Goal: Task Accomplishment & Management: Complete application form

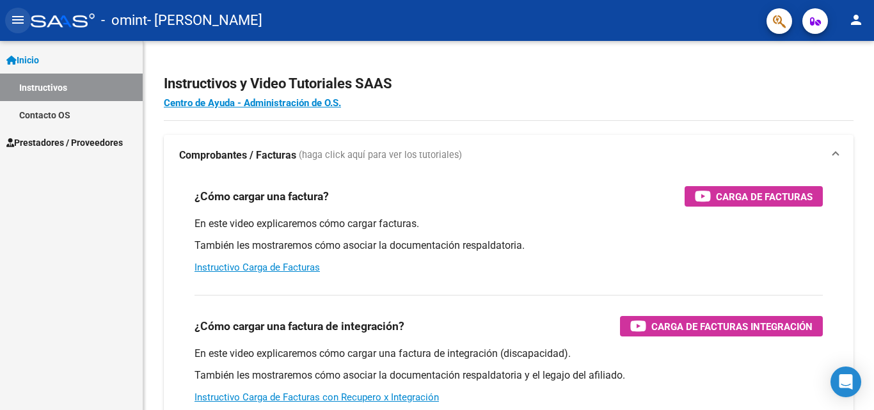
click at [13, 28] on mat-icon "menu" at bounding box center [17, 19] width 15 height 15
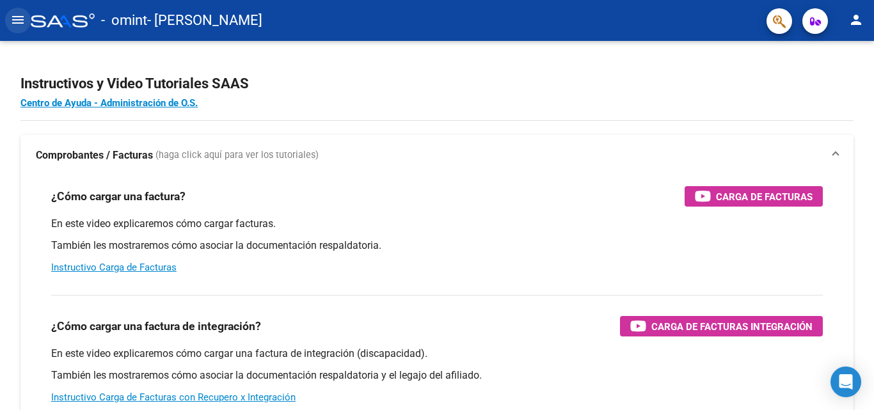
click at [13, 28] on mat-icon "menu" at bounding box center [17, 19] width 15 height 15
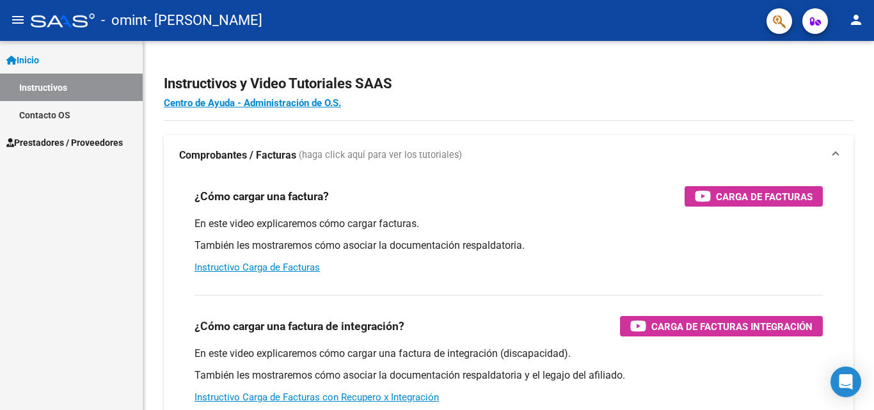
click at [36, 147] on span "Prestadores / Proveedores" at bounding box center [64, 143] width 116 height 14
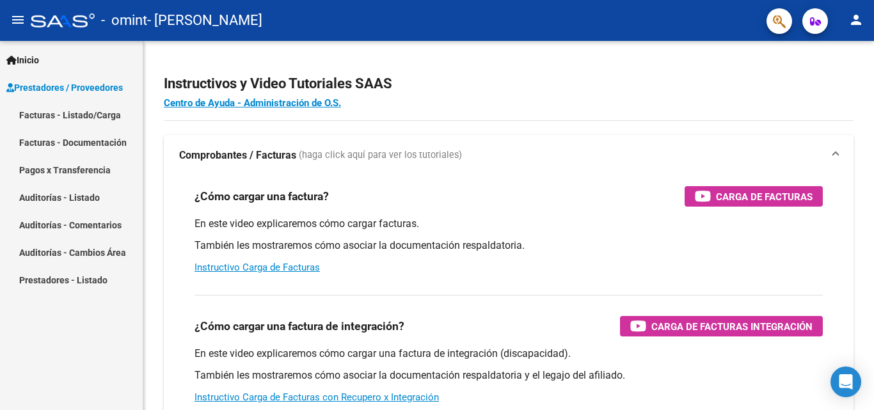
click at [71, 109] on link "Facturas - Listado/Carga" at bounding box center [71, 115] width 143 height 28
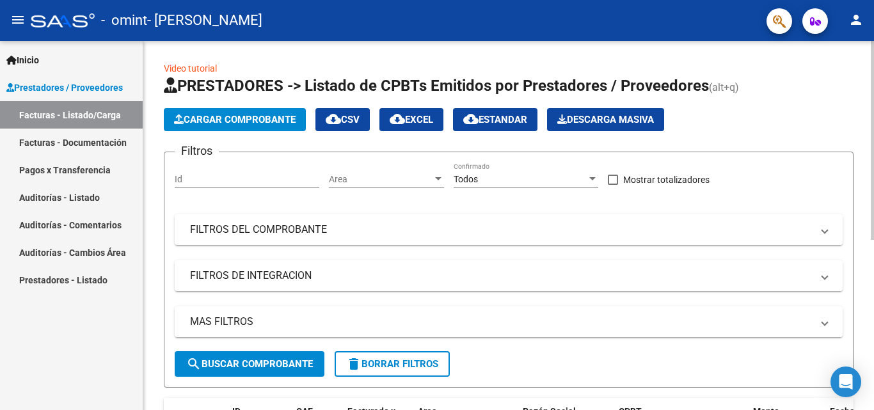
click at [252, 124] on span "Cargar Comprobante" at bounding box center [235, 120] width 122 height 12
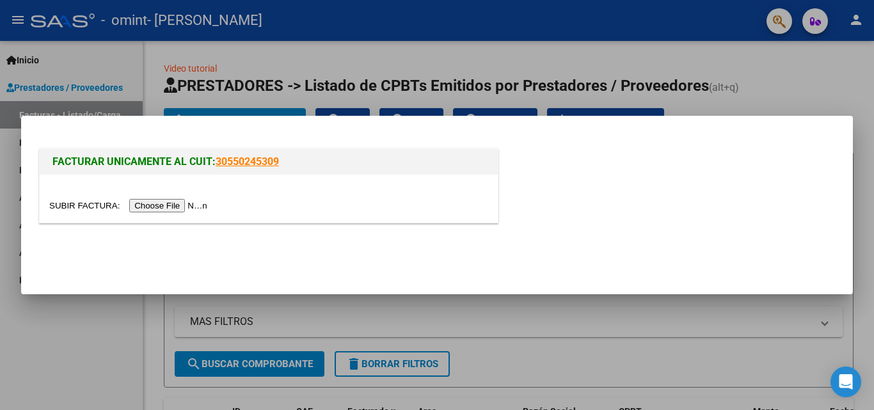
click at [186, 206] on input "file" at bounding box center [130, 205] width 162 height 13
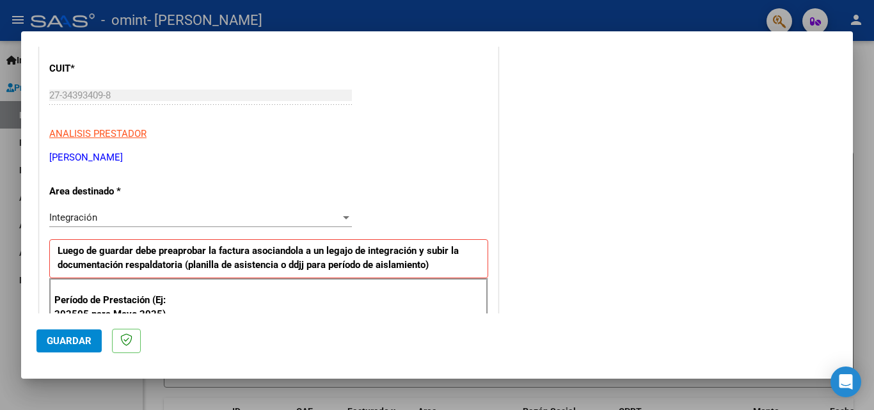
scroll to position [259, 0]
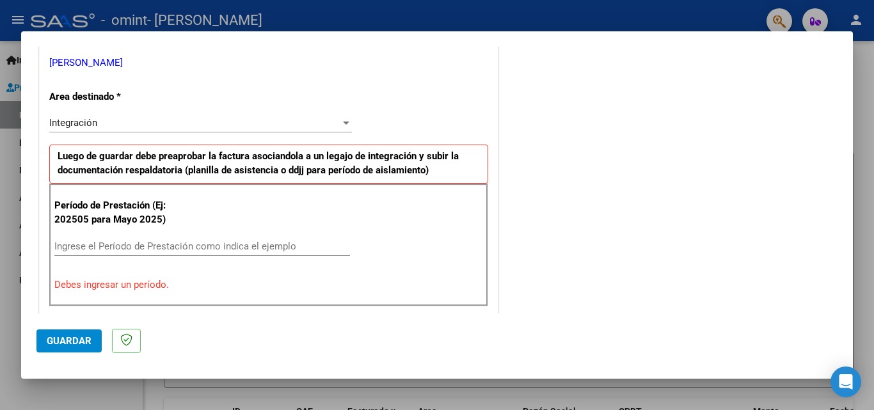
click at [280, 244] on input "Ingrese el Período de Prestación como indica el ejemplo" at bounding box center [202, 247] width 296 height 12
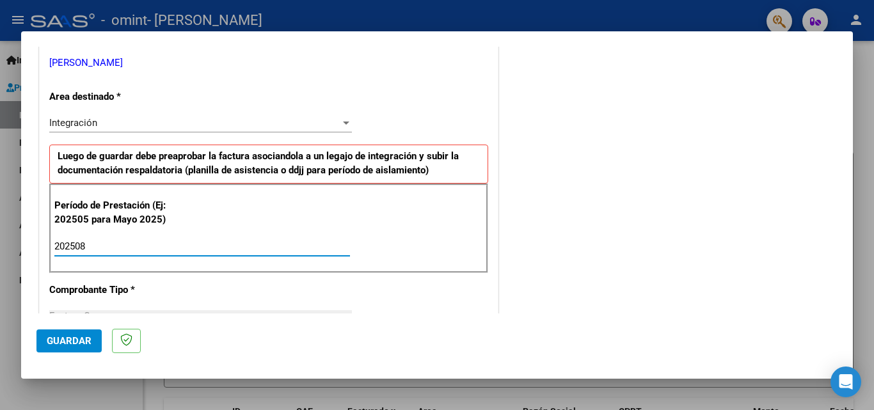
type input "202508"
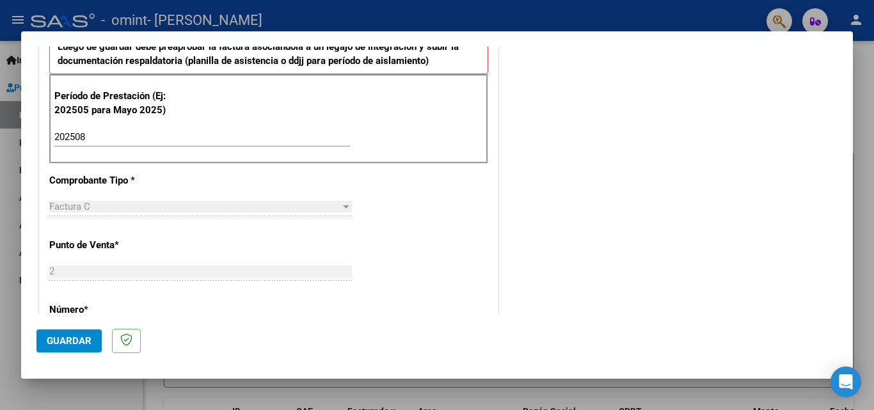
scroll to position [275, 0]
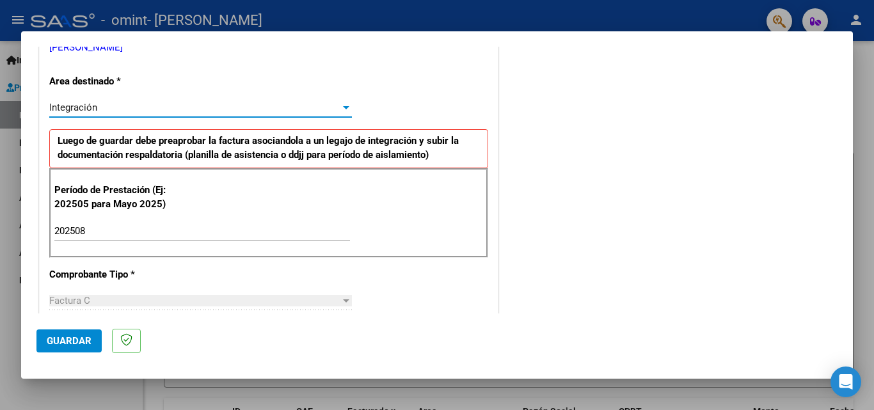
click at [221, 109] on div "Integración" at bounding box center [194, 108] width 291 height 12
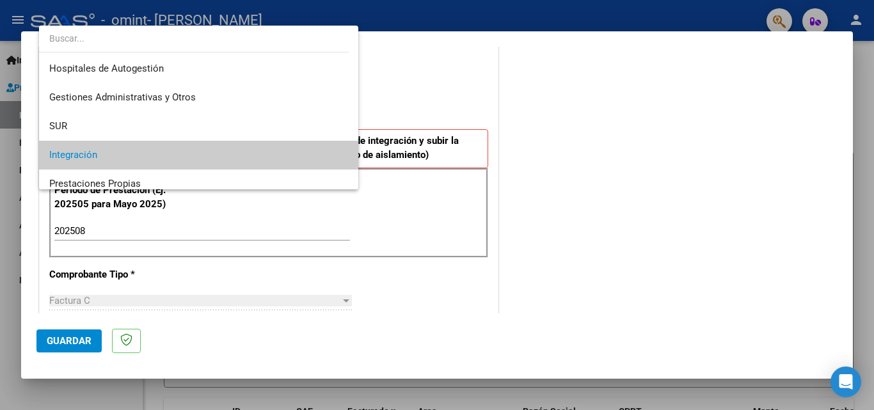
scroll to position [48, 0]
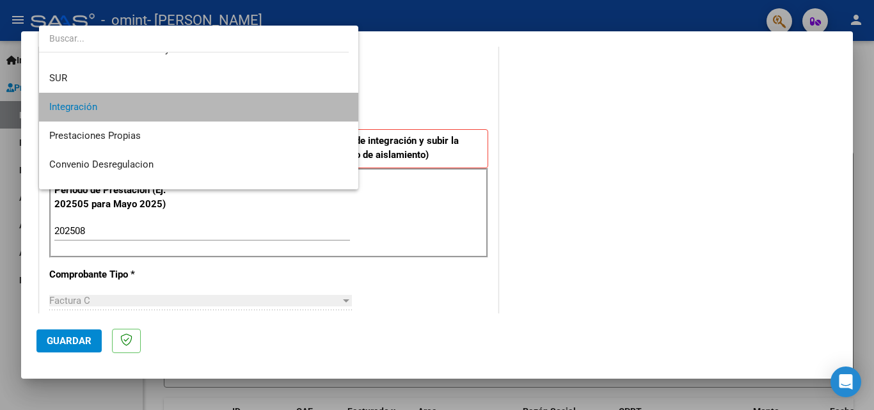
click at [221, 109] on span "Integración" at bounding box center [198, 107] width 299 height 29
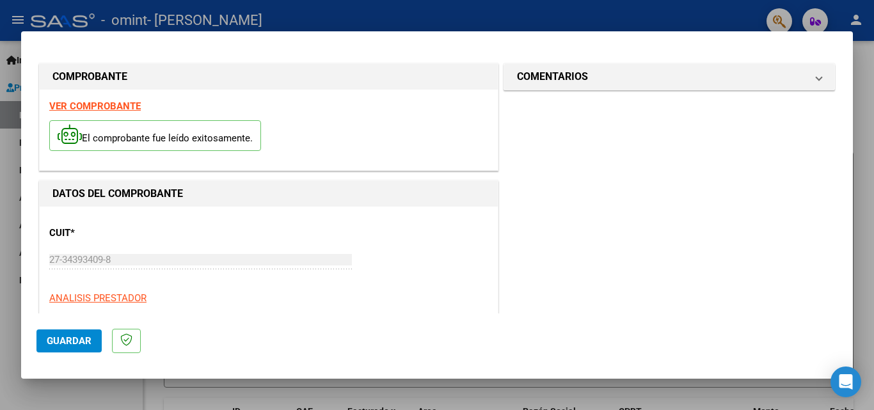
scroll to position [748, 0]
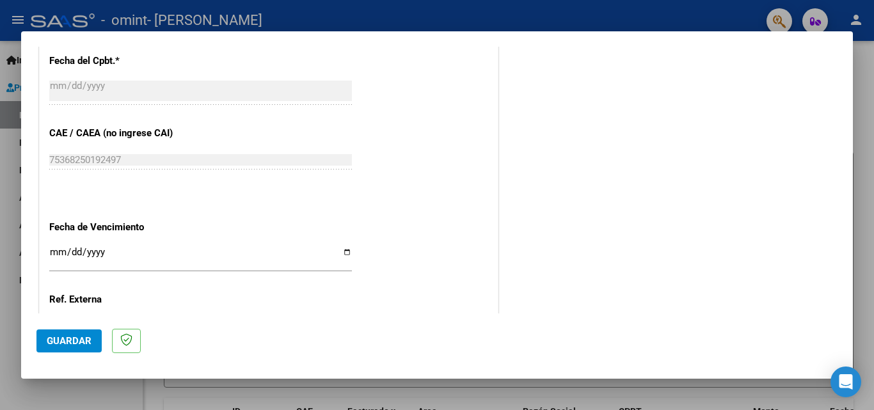
click at [84, 343] on span "Guardar" at bounding box center [69, 341] width 45 height 12
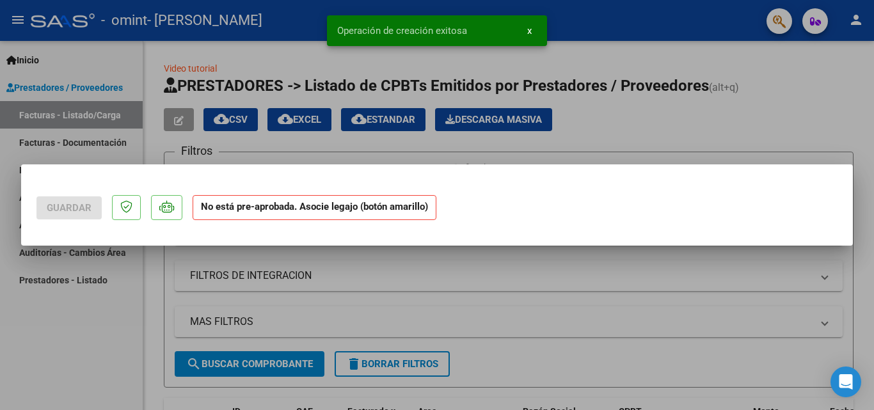
scroll to position [0, 0]
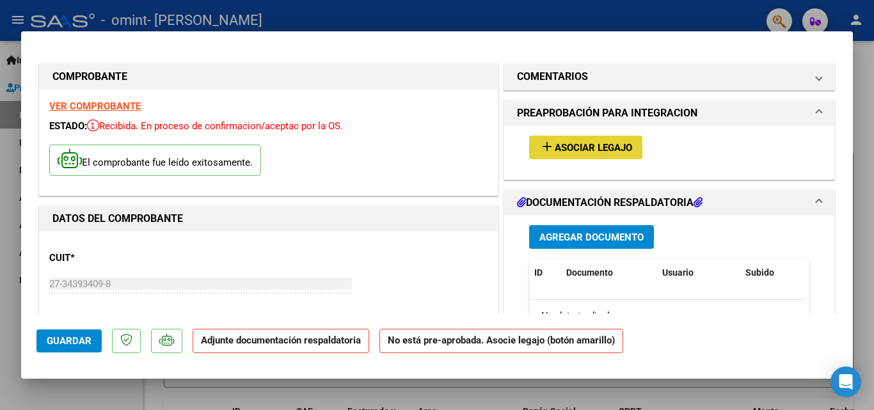
click at [577, 147] on span "Asociar Legajo" at bounding box center [593, 148] width 77 height 12
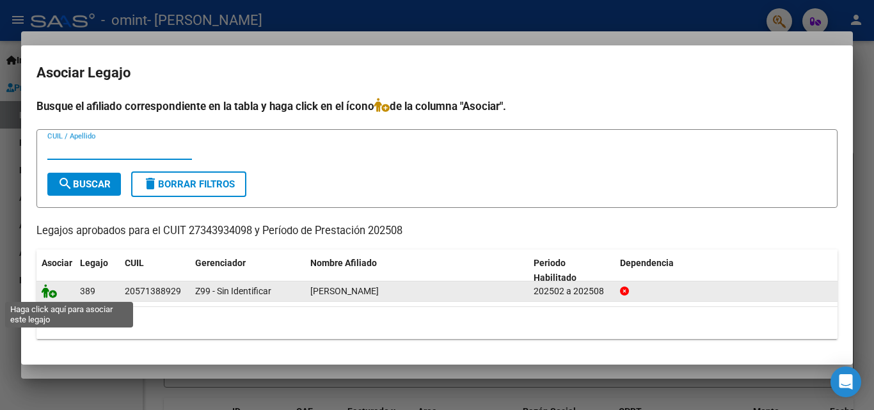
click at [45, 292] on icon at bounding box center [49, 291] width 15 height 14
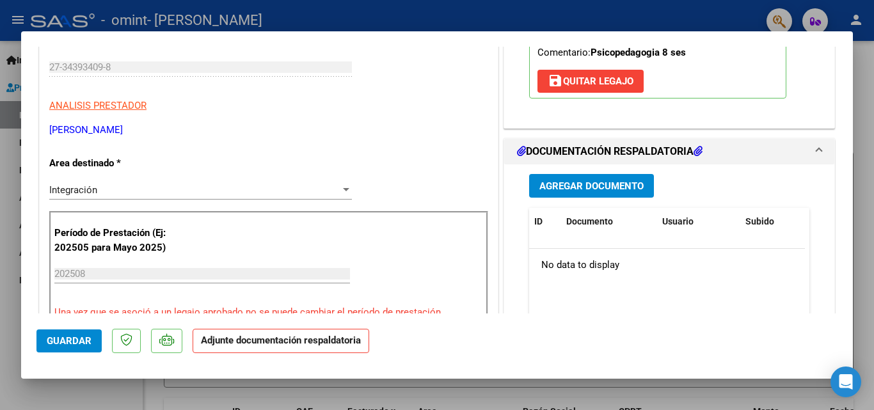
scroll to position [274, 0]
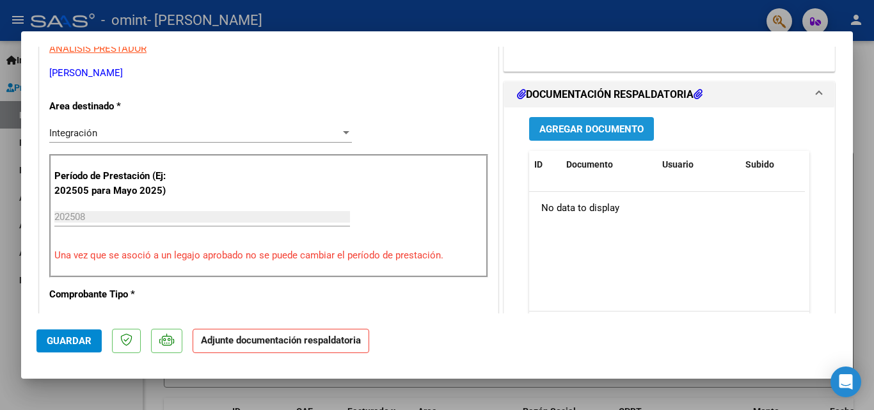
click at [543, 135] on span "Agregar Documento" at bounding box center [592, 130] width 104 height 12
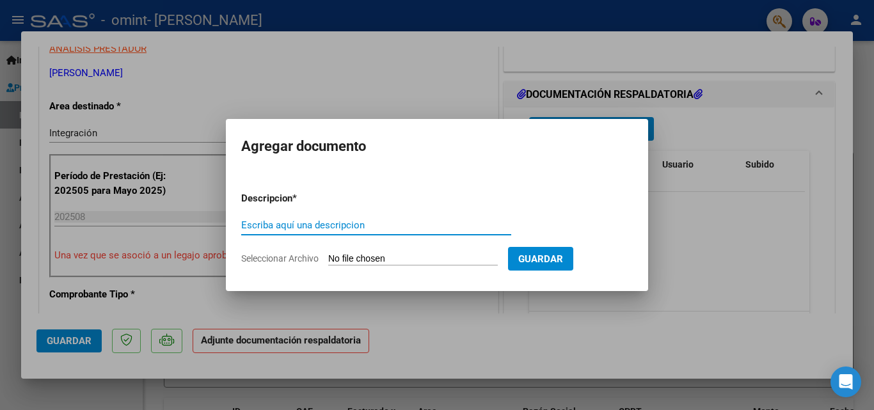
click at [395, 229] on input "Escriba aquí una descripcion" at bounding box center [376, 226] width 270 height 12
click at [312, 225] on input "Escriba aquí una descripcion" at bounding box center [376, 226] width 270 height 12
click at [348, 254] on input "Seleccionar Archivo" at bounding box center [413, 259] width 170 height 12
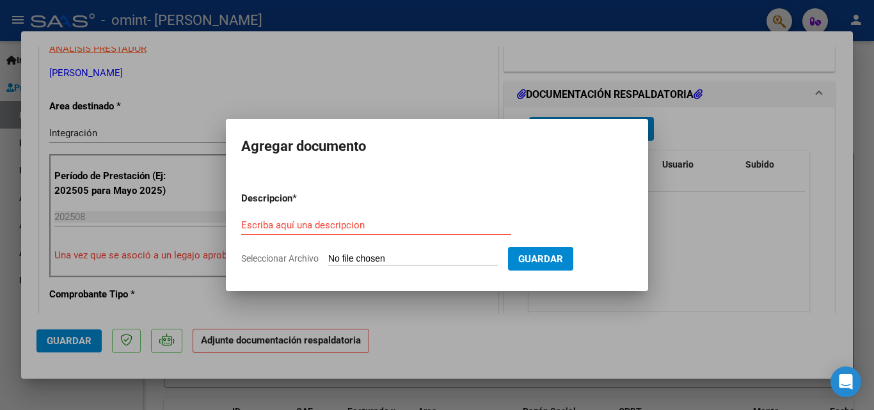
type input "C:\fakepath\Planilla [PERSON_NAME][DATE].pdf"
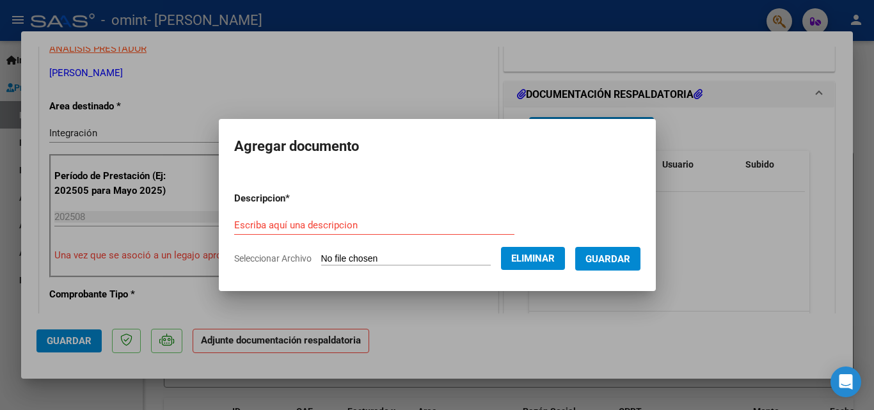
click at [630, 261] on span "Guardar" at bounding box center [608, 259] width 45 height 12
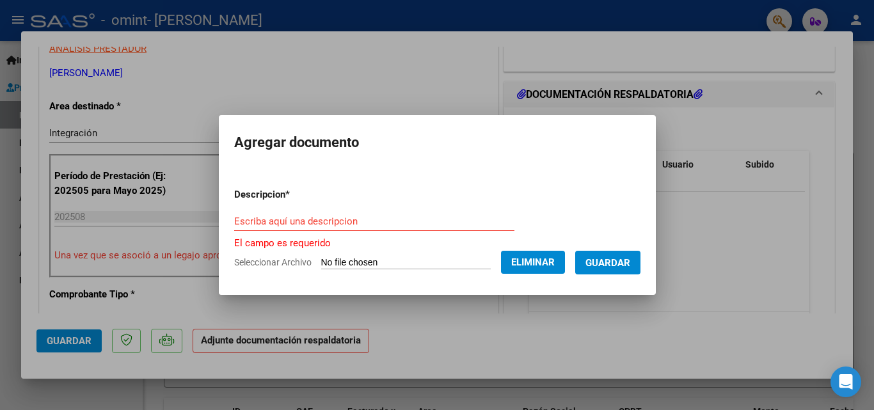
click at [314, 225] on input "Escriba aquí una descripcion" at bounding box center [374, 222] width 280 height 12
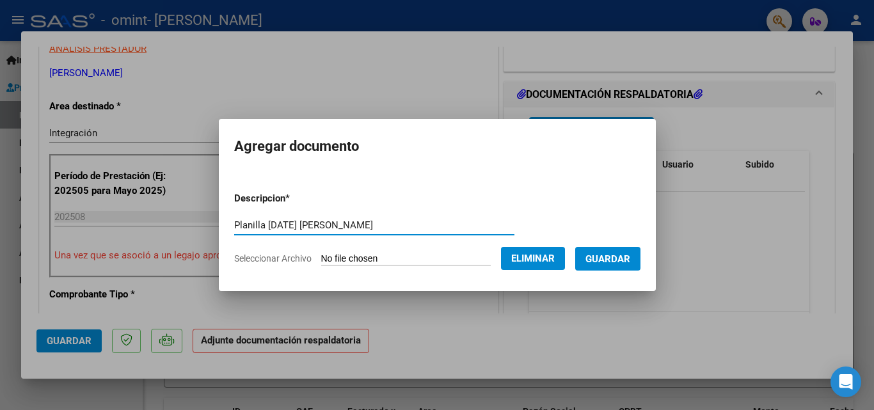
type input "Planilla [DATE] [PERSON_NAME]"
click at [618, 253] on span "Guardar" at bounding box center [608, 259] width 45 height 12
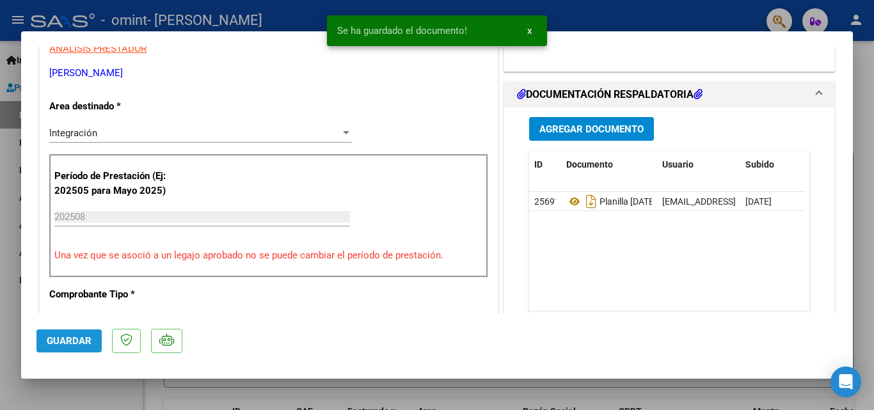
click at [66, 339] on span "Guardar" at bounding box center [69, 341] width 45 height 12
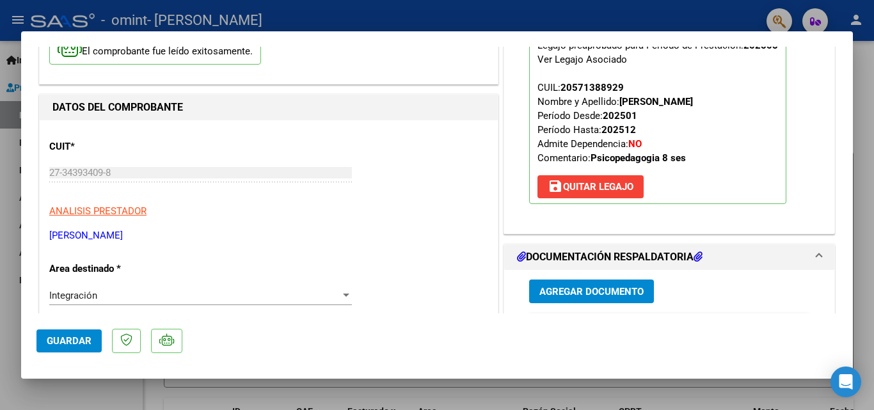
scroll to position [0, 0]
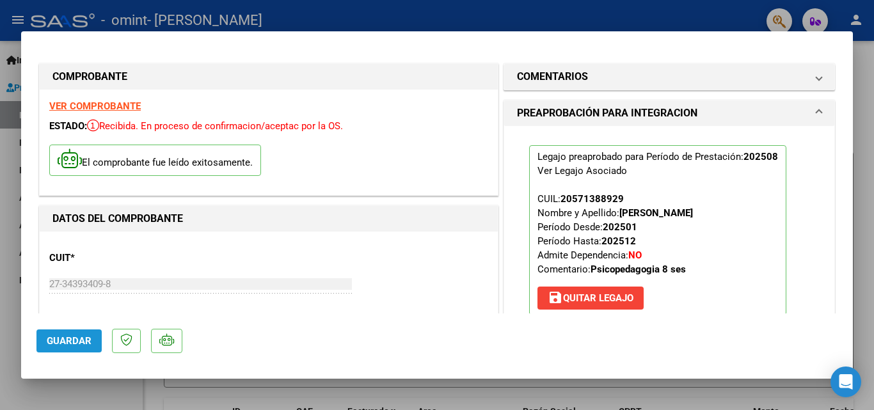
click at [73, 336] on span "Guardar" at bounding box center [69, 341] width 45 height 12
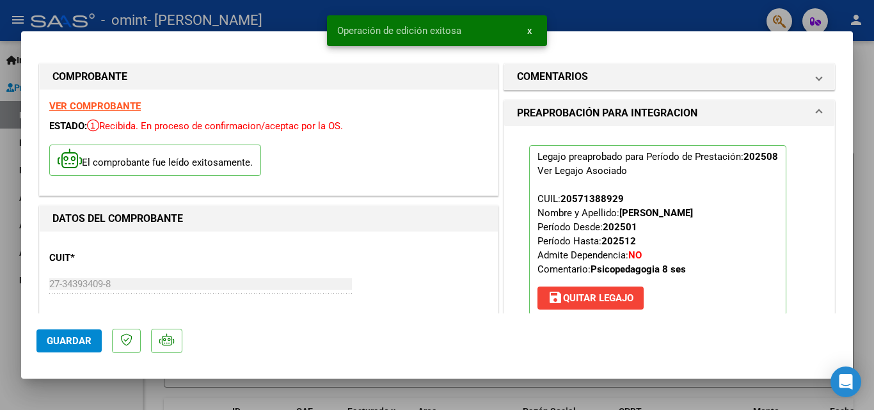
click at [860, 70] on div at bounding box center [437, 205] width 874 height 410
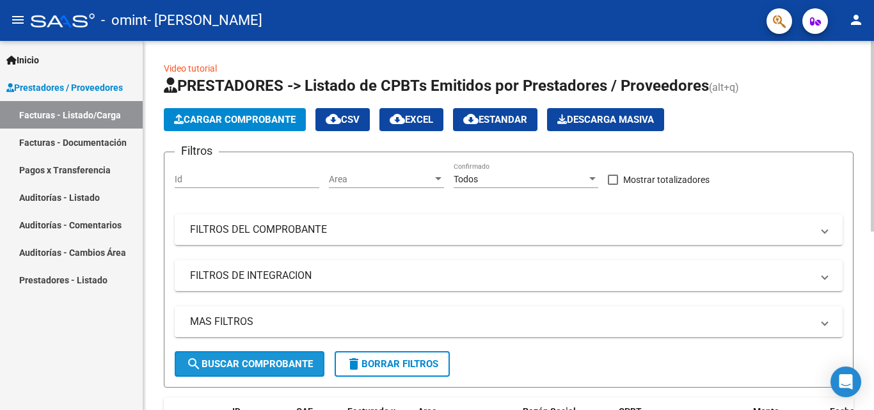
click at [285, 368] on span "search Buscar Comprobante" at bounding box center [249, 364] width 127 height 12
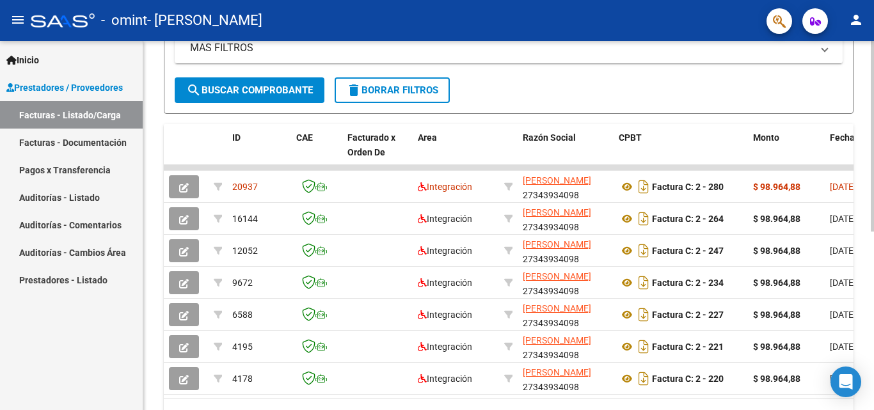
scroll to position [275, 0]
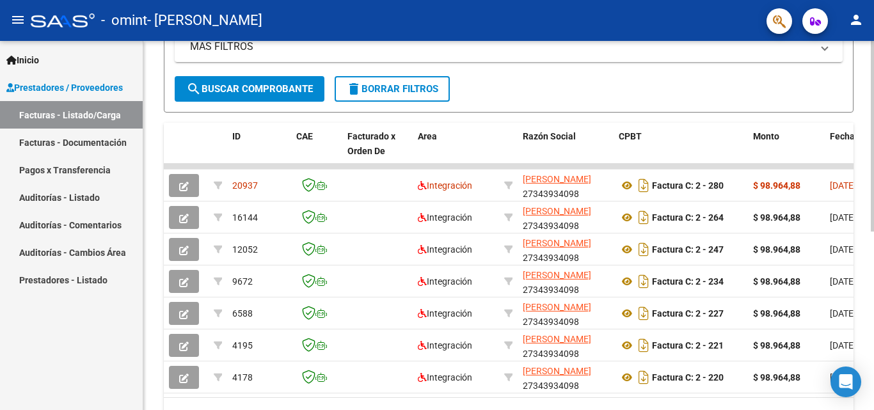
click at [874, 307] on div at bounding box center [872, 282] width 3 height 191
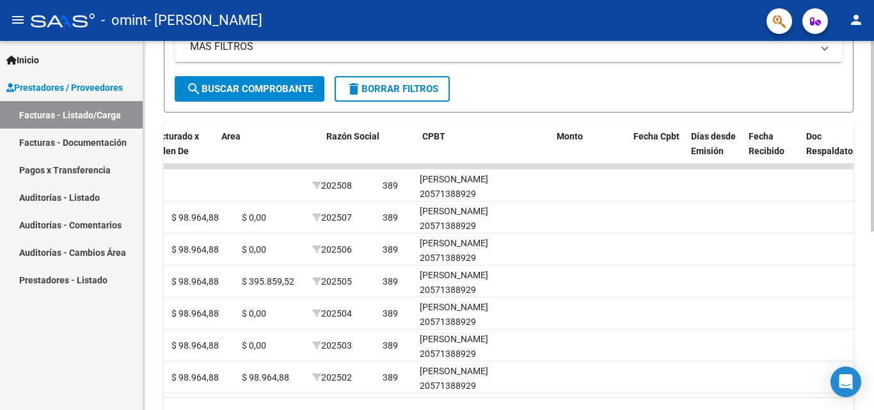
scroll to position [0, 0]
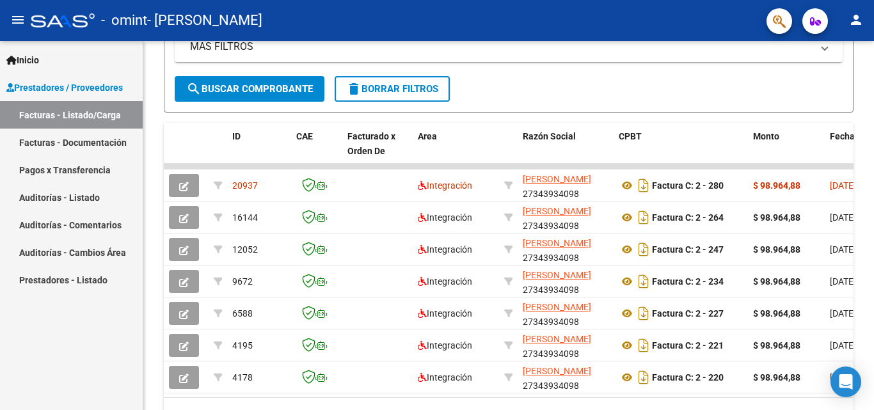
click at [81, 165] on link "Pagos x Transferencia" at bounding box center [71, 170] width 143 height 28
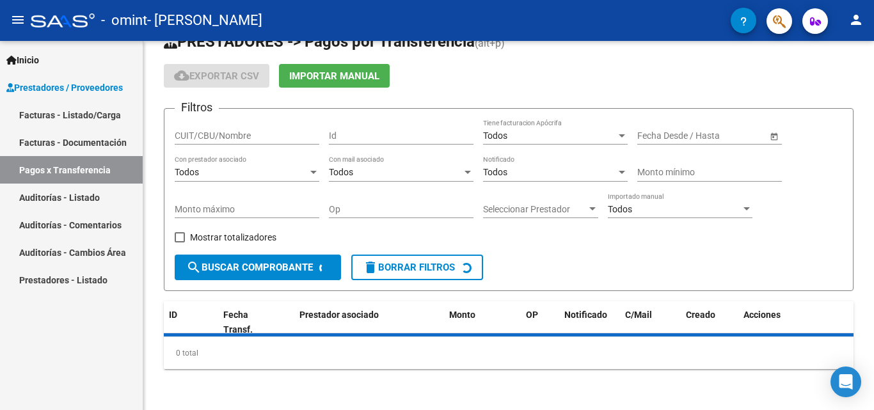
scroll to position [59, 0]
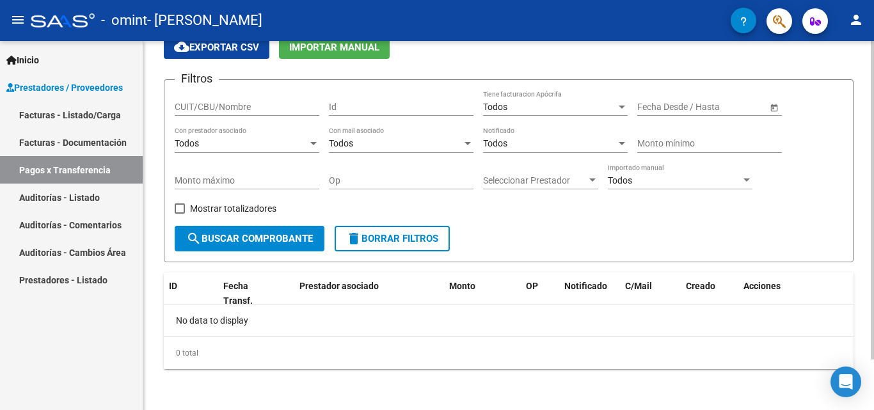
click at [266, 236] on span "search Buscar Comprobante" at bounding box center [249, 239] width 127 height 12
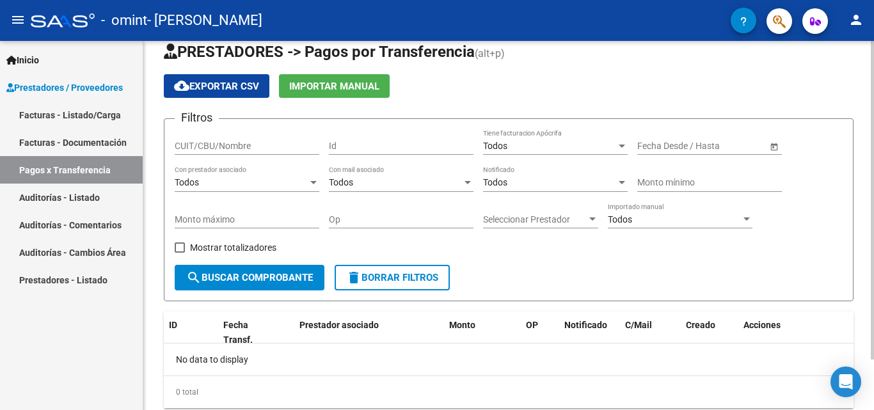
click at [874, 94] on div at bounding box center [872, 217] width 3 height 319
click at [284, 183] on div "Todos" at bounding box center [241, 182] width 133 height 11
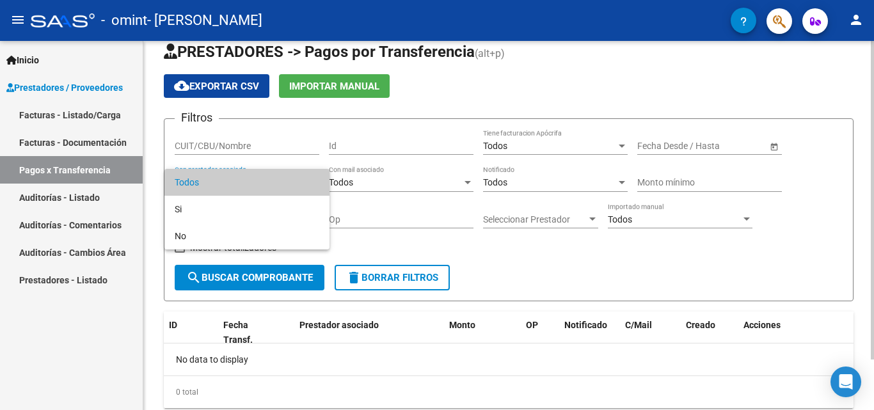
click at [284, 183] on span "Todos" at bounding box center [247, 182] width 145 height 27
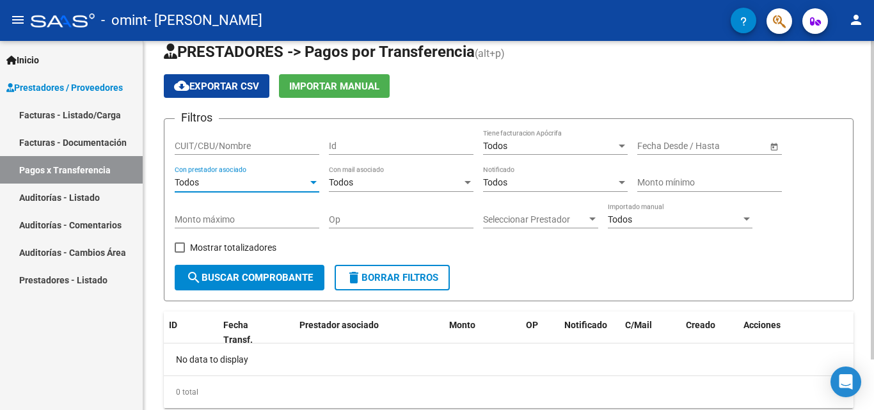
click at [675, 150] on input "text" at bounding box center [661, 146] width 47 height 11
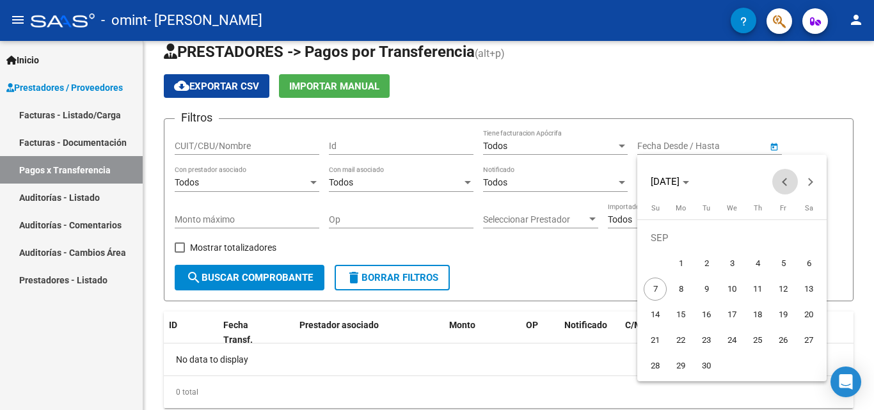
click at [785, 183] on button "Previous month" at bounding box center [786, 182] width 26 height 26
click at [702, 262] on span "1" at bounding box center [706, 263] width 23 height 23
type input "[DATE]"
click at [581, 101] on div at bounding box center [437, 205] width 874 height 410
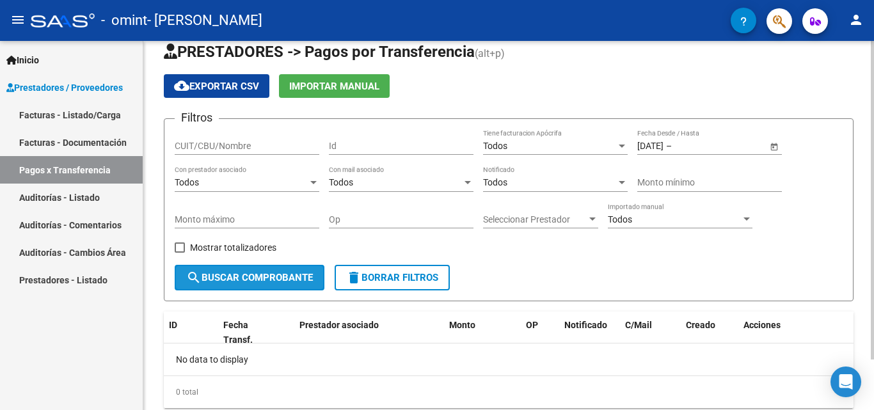
click at [248, 282] on span "search Buscar Comprobante" at bounding box center [249, 278] width 127 height 12
click at [234, 149] on input "CUIT/CBU/Nombre" at bounding box center [247, 146] width 145 height 11
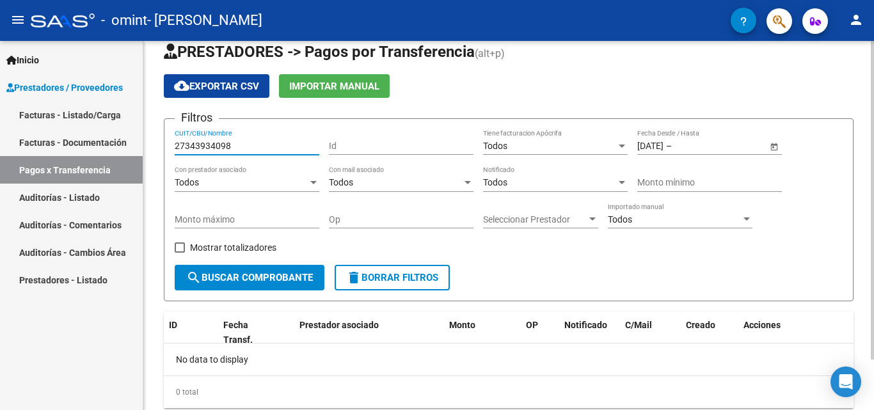
type input "27343934098"
click at [214, 284] on button "search Buscar Comprobante" at bounding box center [250, 278] width 150 height 26
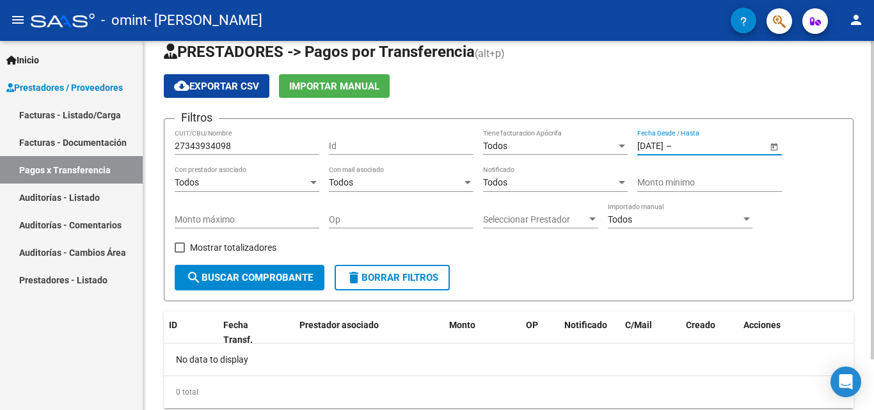
click at [737, 146] on input "text" at bounding box center [706, 146] width 63 height 11
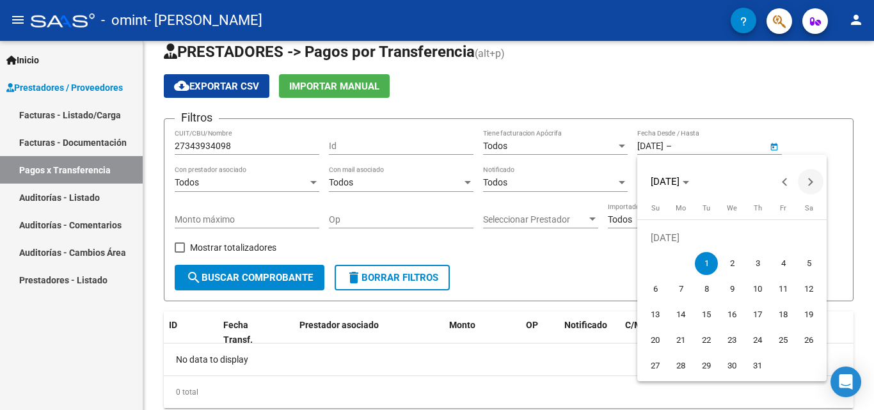
click at [808, 184] on button "Next month" at bounding box center [811, 182] width 26 height 26
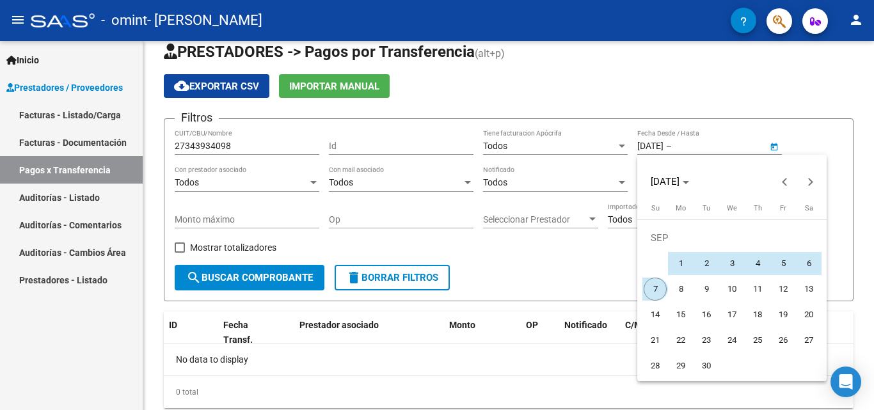
click at [645, 292] on span "7" at bounding box center [655, 289] width 23 height 23
type input "[DATE]"
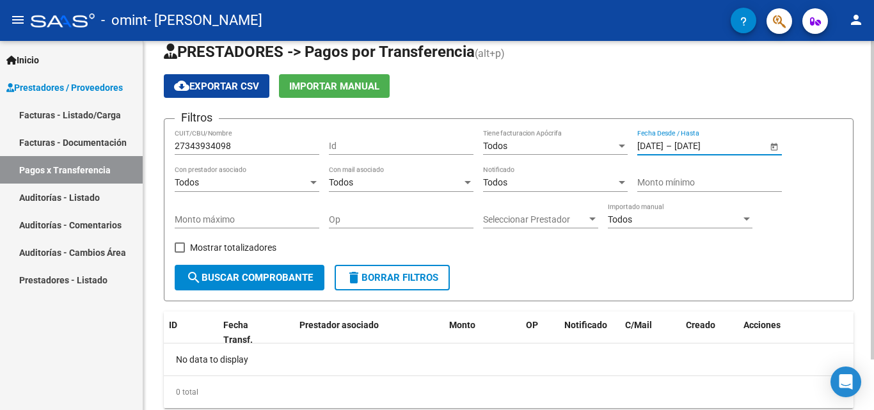
click at [214, 268] on button "search Buscar Comprobante" at bounding box center [250, 278] width 150 height 26
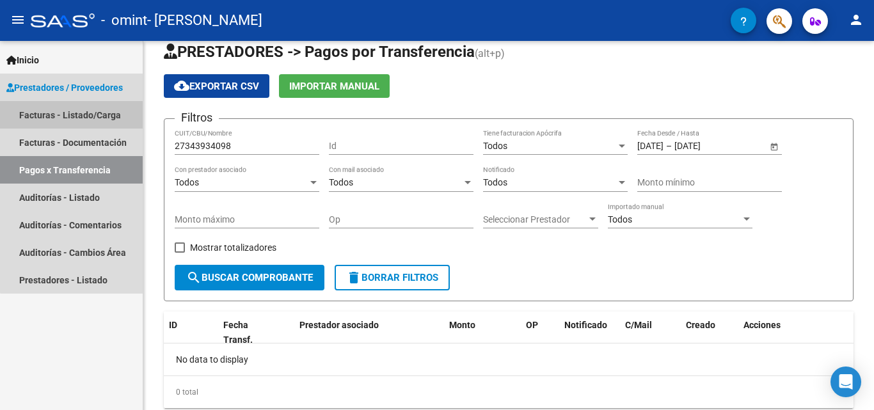
click at [81, 109] on link "Facturas - Listado/Carga" at bounding box center [71, 115] width 143 height 28
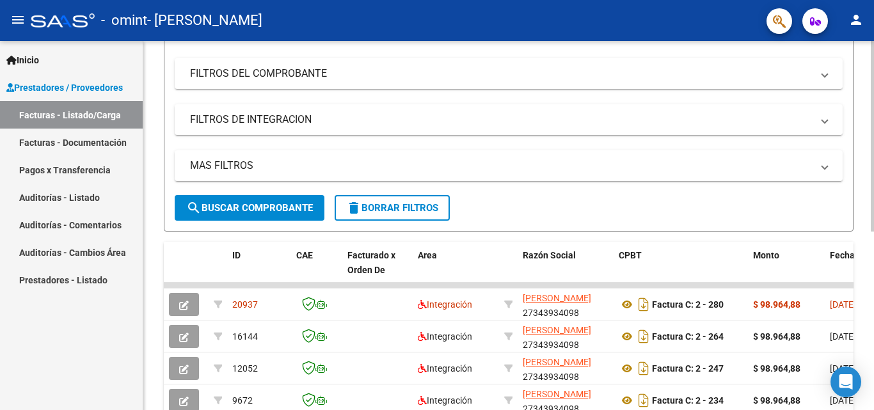
scroll to position [25, 0]
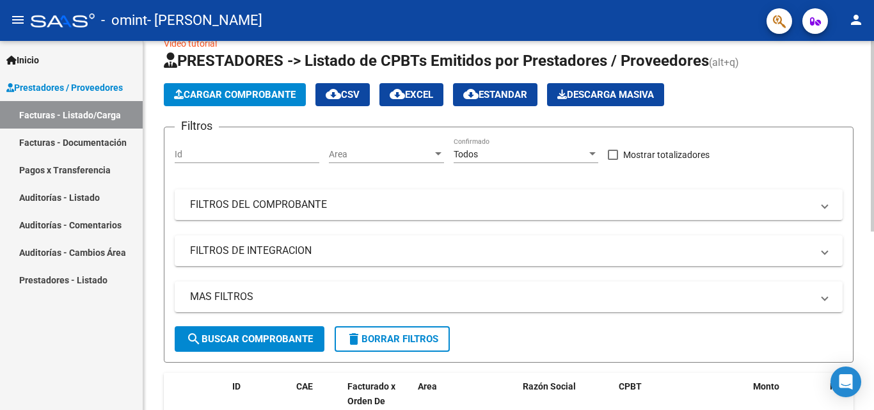
click at [870, 67] on div "Video tutorial PRESTADORES -> Listado de CPBTs Emitidos por Prestadores / Prove…" at bounding box center [510, 368] width 734 height 705
